Goal: Task Accomplishment & Management: Manage account settings

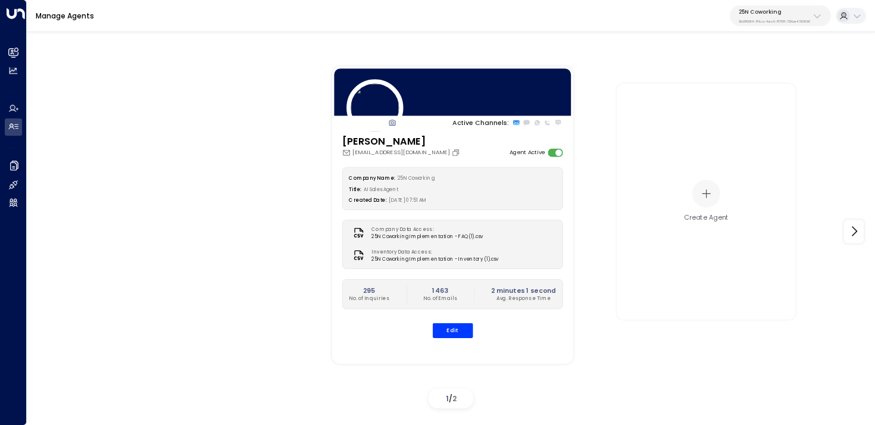
click at [788, 18] on div "25N Coworking 3b9800f4-81ca-4ec0-8758-72fbe4763f36" at bounding box center [774, 15] width 71 height 15
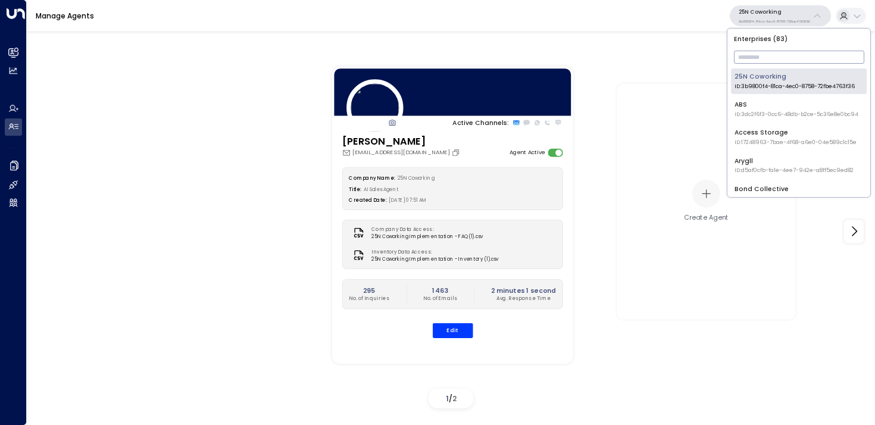
click at [765, 58] on input "text" at bounding box center [799, 57] width 130 height 19
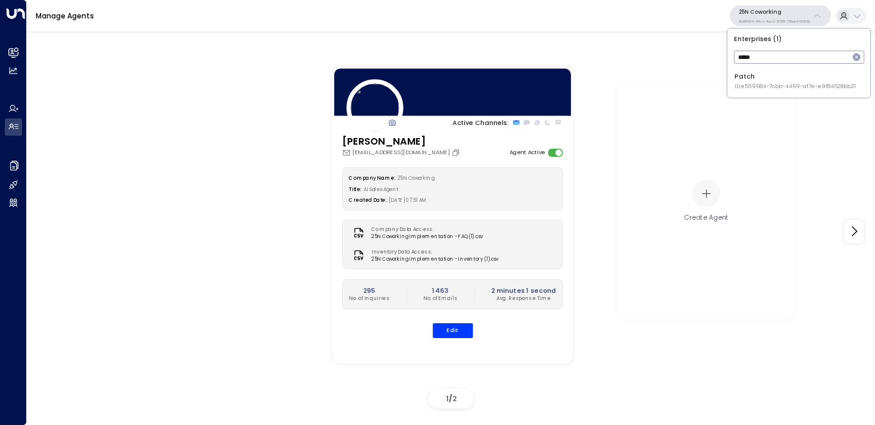
type input "*****"
click at [749, 76] on div "Patch ID: e5119684-7cbb-4469-af7e-e9f84628bb31" at bounding box center [795, 81] width 121 height 18
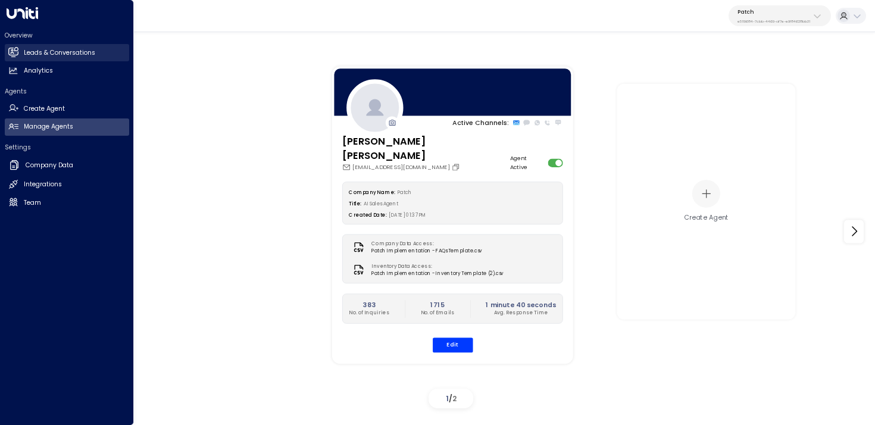
click at [8, 52] on icon at bounding box center [13, 52] width 10 height 8
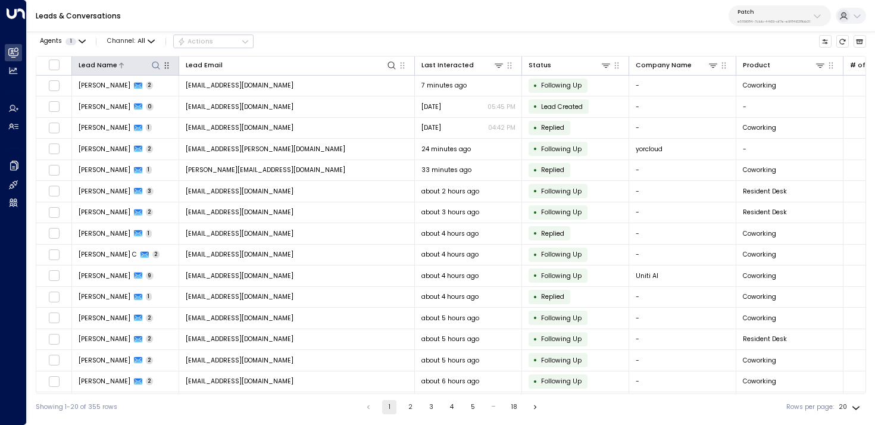
click at [157, 62] on icon at bounding box center [156, 65] width 8 height 8
type input "**********"
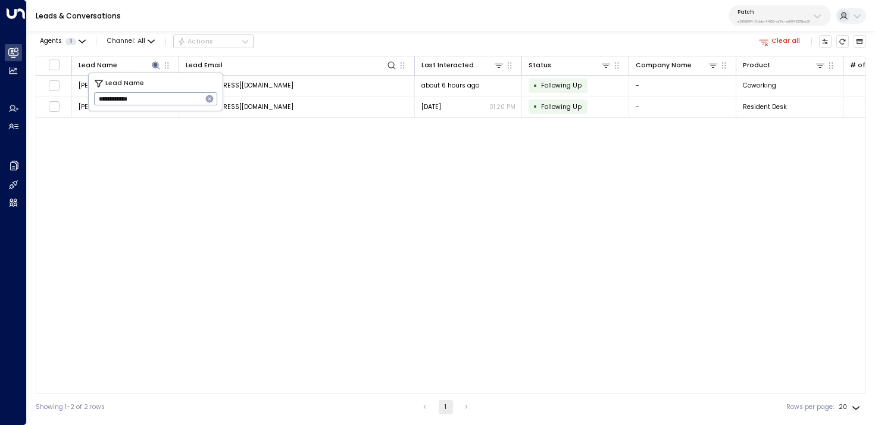
click at [353, 37] on div "Agents 1 Channel: All Actions Clear all" at bounding box center [451, 42] width 831 height 20
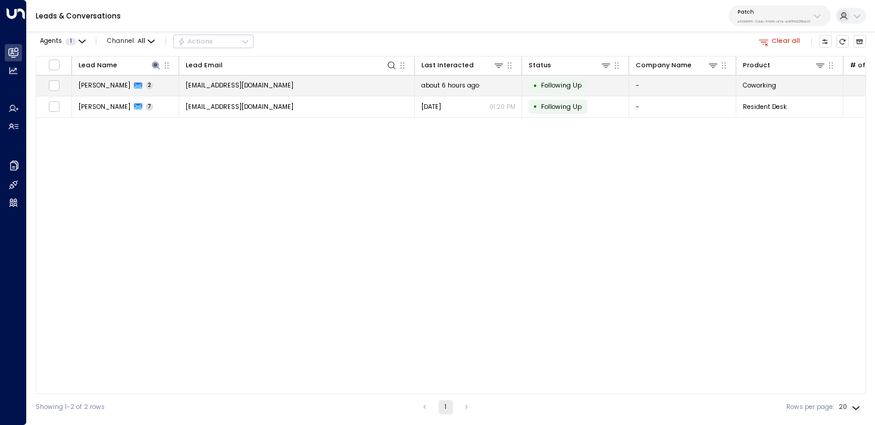
click at [223, 89] on span "[EMAIL_ADDRESS][DOMAIN_NAME]" at bounding box center [240, 85] width 108 height 9
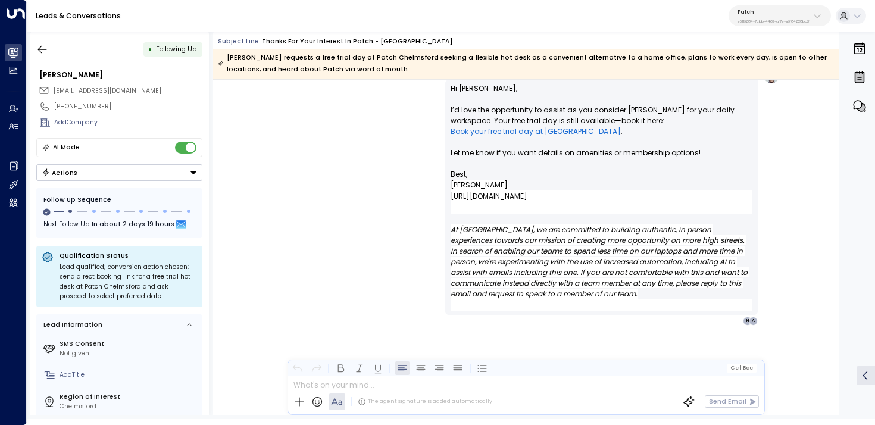
scroll to position [1294, 0]
click at [46, 51] on icon "button" at bounding box center [42, 49] width 12 height 12
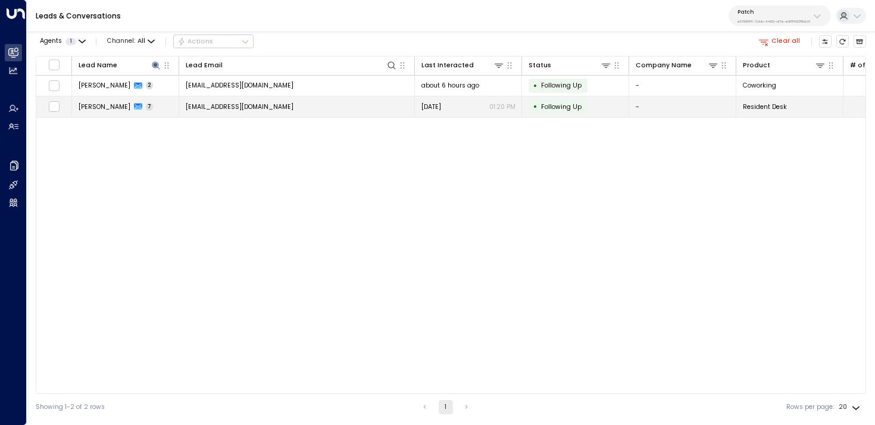
click at [146, 103] on span "7" at bounding box center [150, 107] width 8 height 8
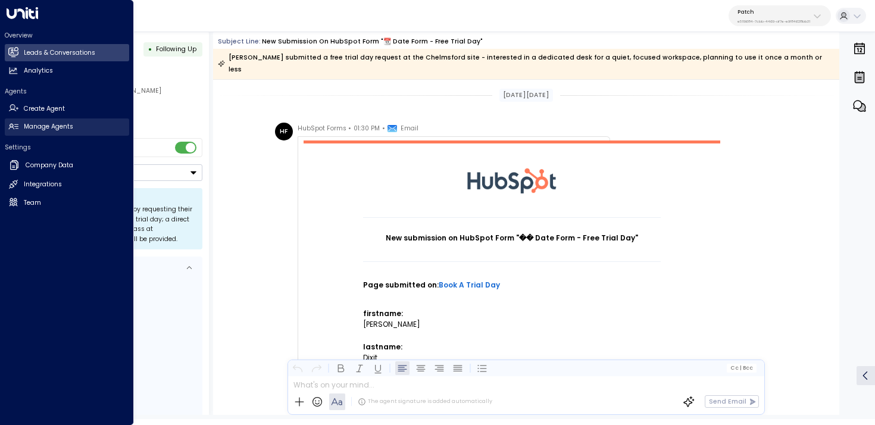
click at [16, 130] on icon at bounding box center [13, 126] width 10 height 10
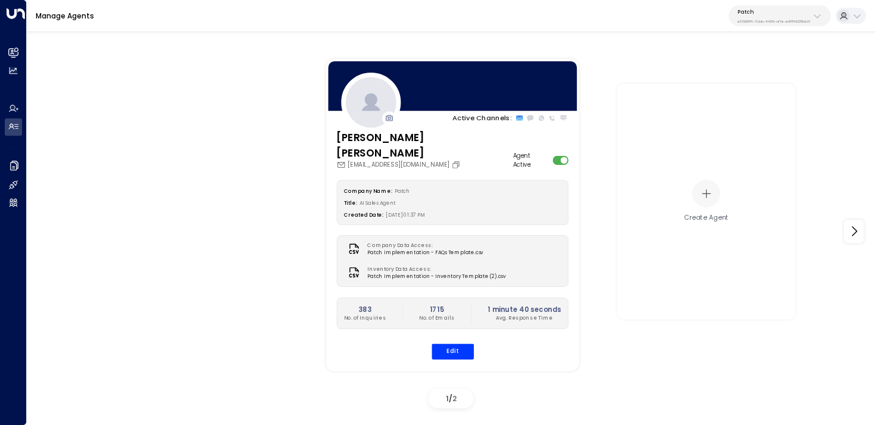
click at [568, 144] on div "[PERSON_NAME] Hart [EMAIL_ADDRESS][DOMAIN_NAME] Agent Active Company Name: Patc…" at bounding box center [452, 250] width 253 height 241
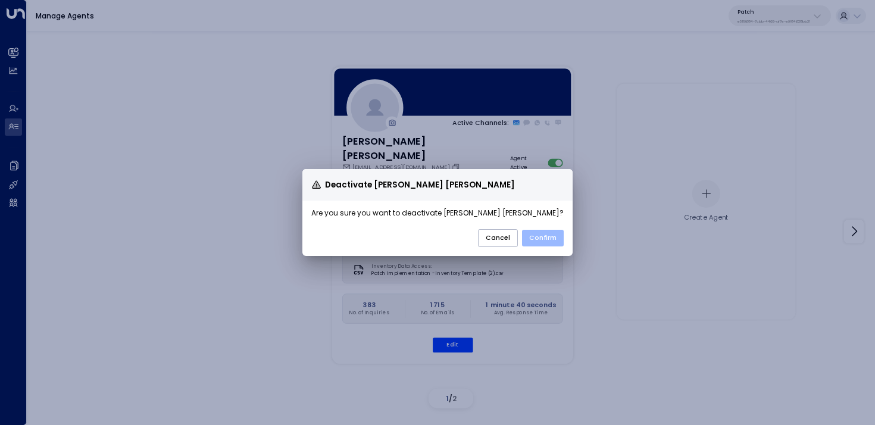
click at [550, 232] on button "Confirm" at bounding box center [543, 238] width 42 height 17
